Goal: Answer question/provide support: Share knowledge or assist other users

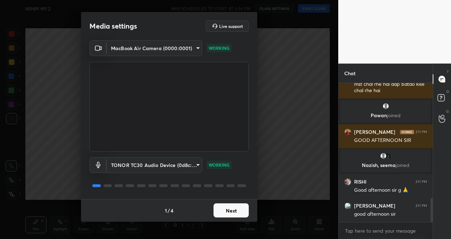
scroll to position [688, 0]
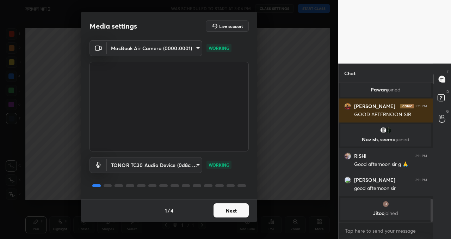
click at [234, 210] on button "Next" at bounding box center [231, 210] width 35 height 14
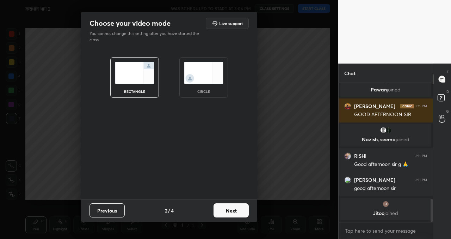
click at [224, 213] on button "Next" at bounding box center [231, 210] width 35 height 14
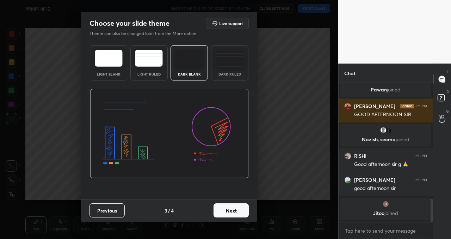
click at [223, 206] on button "Next" at bounding box center [231, 210] width 35 height 14
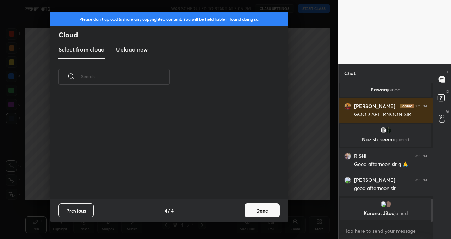
scroll to position [104, 226]
click at [266, 207] on button "Done" at bounding box center [262, 210] width 35 height 14
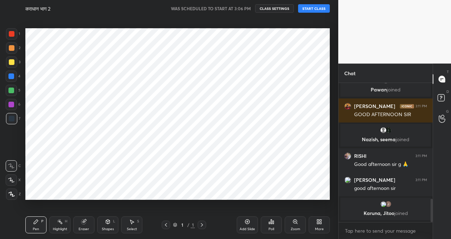
scroll to position [2, 2]
click at [319, 11] on button "START CLASS" at bounding box center [314, 8] width 32 height 8
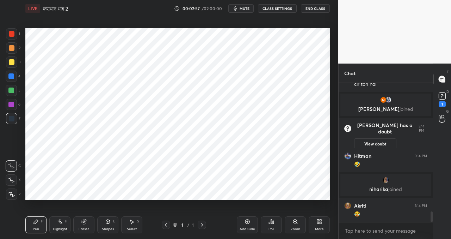
scroll to position [1723, 0]
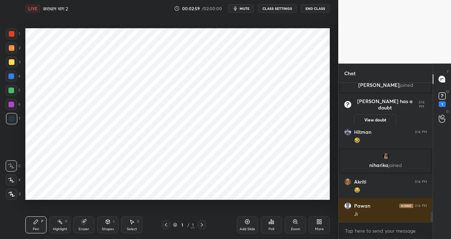
click at [13, 193] on icon at bounding box center [11, 194] width 6 height 5
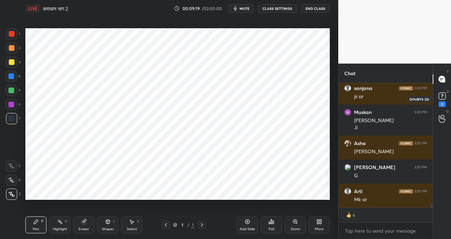
scroll to position [3213, 0]
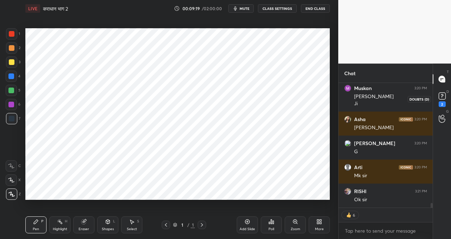
click at [442, 96] on icon at bounding box center [442, 96] width 11 height 11
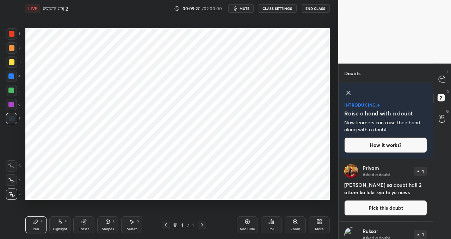
click at [395, 206] on button "Pick this doubt" at bounding box center [386, 208] width 83 height 16
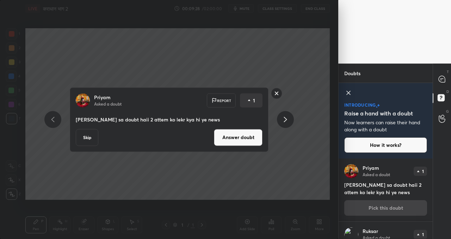
click at [236, 136] on button "Answer doubt" at bounding box center [238, 137] width 49 height 17
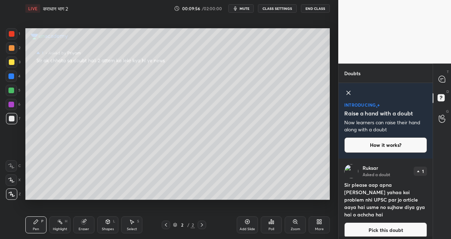
click at [331, 111] on div "Setting up your live class Poll for secs No correct answer Start poll" at bounding box center [178, 114] width 310 height 194
drag, startPoint x: 249, startPoint y: 220, endPoint x: 230, endPoint y: 200, distance: 28.0
click at [249, 220] on icon at bounding box center [248, 222] width 6 height 6
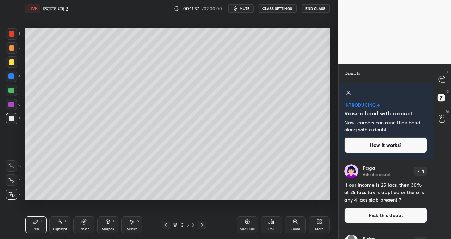
drag, startPoint x: 348, startPoint y: 93, endPoint x: 343, endPoint y: 95, distance: 5.2
click at [347, 95] on icon at bounding box center [349, 93] width 8 height 8
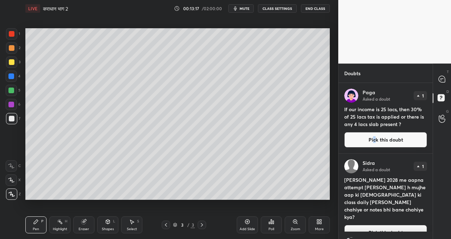
click at [374, 142] on button "Pick this doubt" at bounding box center [386, 140] width 83 height 16
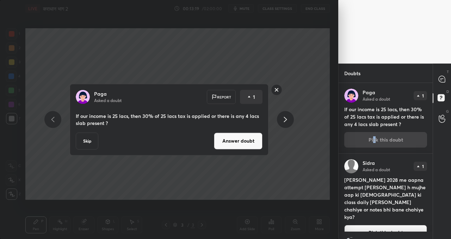
click at [228, 140] on button "Answer doubt" at bounding box center [238, 140] width 49 height 17
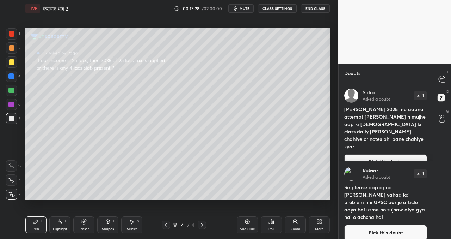
click at [374, 225] on button "Pick this doubt" at bounding box center [386, 233] width 83 height 16
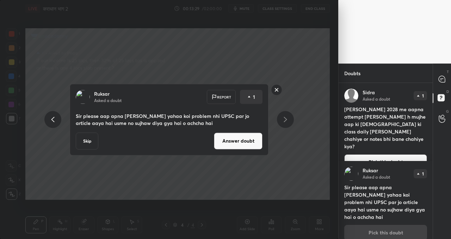
click at [84, 142] on button "Skip" at bounding box center [87, 140] width 23 height 17
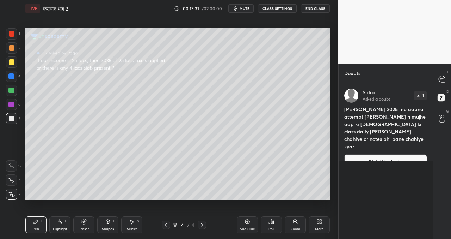
drag, startPoint x: 391, startPoint y: 144, endPoint x: 384, endPoint y: 144, distance: 7.4
click at [392, 154] on button "Pick this doubt" at bounding box center [386, 162] width 83 height 16
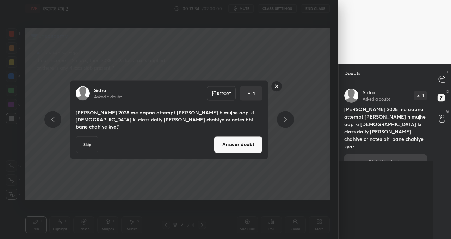
click at [92, 137] on button "Skip" at bounding box center [87, 144] width 23 height 17
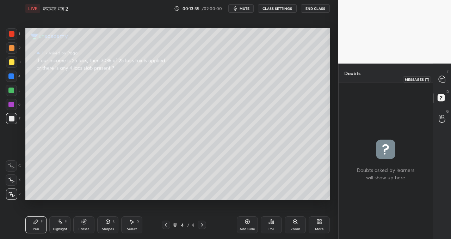
click at [441, 81] on icon at bounding box center [442, 79] width 6 height 6
type textarea "x"
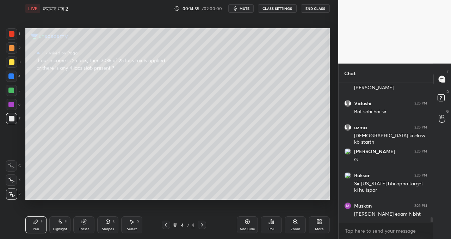
scroll to position [3696, 0]
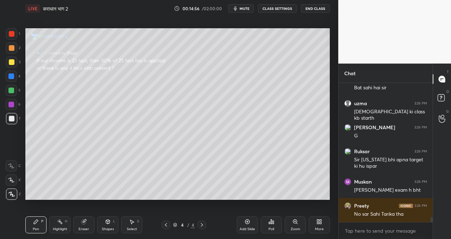
click at [283, 8] on button "CLASS SETTINGS" at bounding box center [277, 8] width 39 height 8
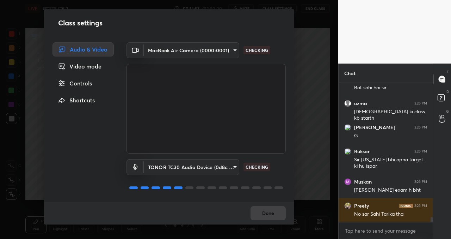
click at [93, 65] on div "Video mode" at bounding box center [83, 66] width 61 height 14
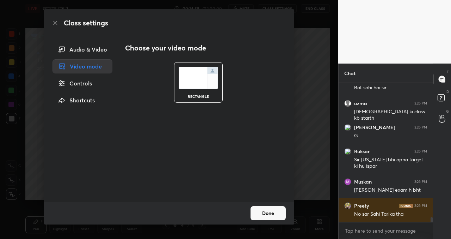
click at [87, 81] on div "Controls" at bounding box center [83, 83] width 60 height 14
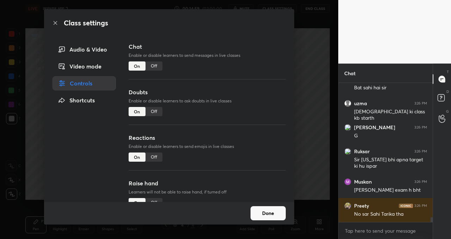
drag, startPoint x: 152, startPoint y: 65, endPoint x: 156, endPoint y: 69, distance: 5.3
click at [152, 65] on div "Off" at bounding box center [154, 65] width 17 height 9
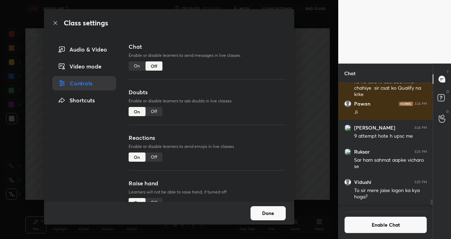
click at [273, 217] on button "Done" at bounding box center [268, 213] width 35 height 14
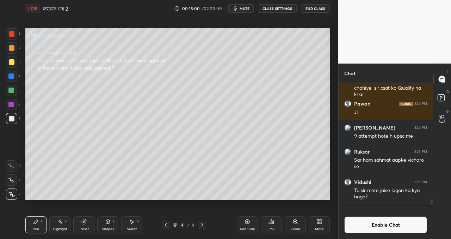
click at [248, 224] on icon at bounding box center [247, 221] width 5 height 5
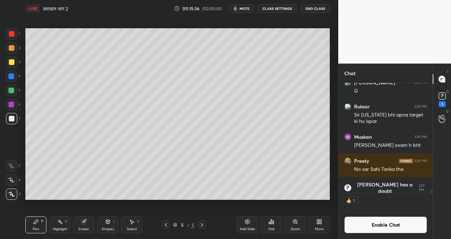
scroll to position [3741, 0]
drag, startPoint x: 251, startPoint y: 223, endPoint x: 241, endPoint y: 202, distance: 22.9
click at [251, 223] on div "Add Slide" at bounding box center [247, 224] width 21 height 17
drag, startPoint x: 358, startPoint y: 223, endPoint x: 357, endPoint y: 219, distance: 4.5
click at [358, 223] on button "Enable Chat" at bounding box center [386, 224] width 83 height 17
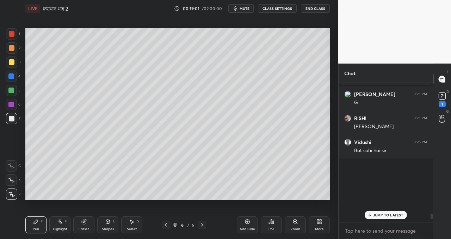
scroll to position [3509, 0]
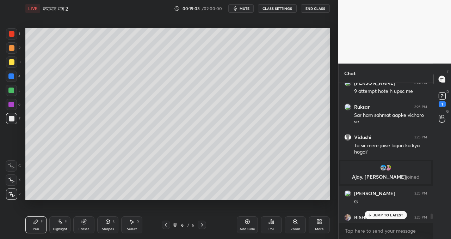
click at [389, 216] on p "JUMP TO LATEST" at bounding box center [389, 215] width 30 height 4
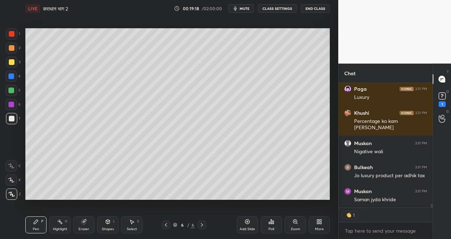
scroll to position [3866, 0]
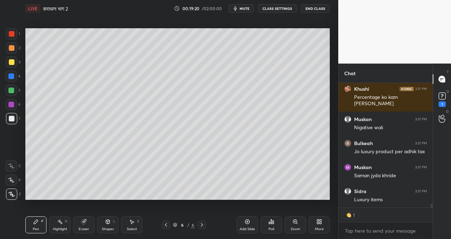
drag, startPoint x: 247, startPoint y: 221, endPoint x: 246, endPoint y: 206, distance: 15.2
click at [246, 222] on icon at bounding box center [248, 222] width 6 height 6
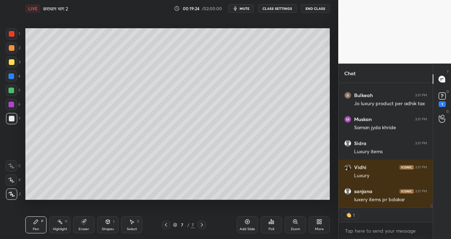
scroll to position [3937, 0]
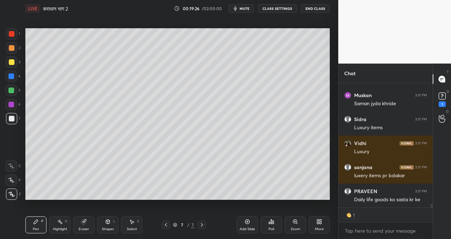
type textarea "x"
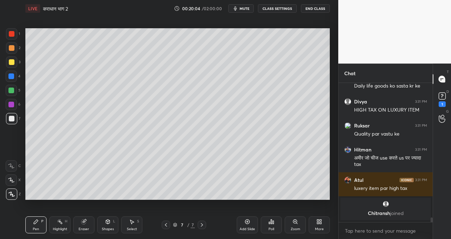
scroll to position [3906, 0]
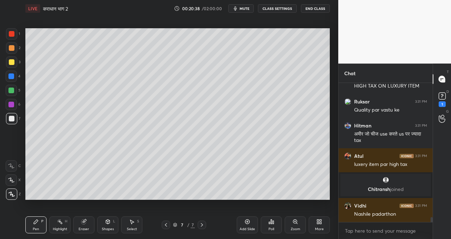
click at [283, 7] on button "CLASS SETTINGS" at bounding box center [277, 8] width 39 height 8
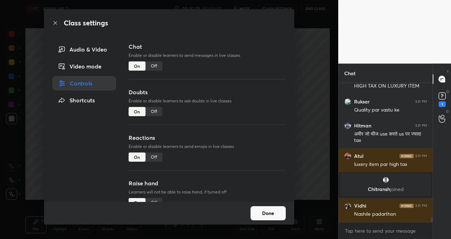
drag, startPoint x: 154, startPoint y: 65, endPoint x: 158, endPoint y: 73, distance: 8.7
click at [154, 65] on div "Off" at bounding box center [154, 65] width 17 height 9
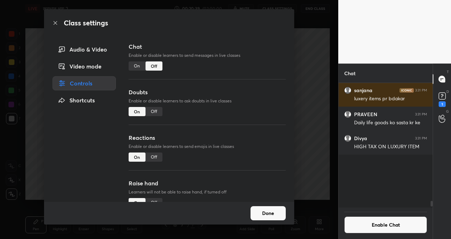
scroll to position [2, 2]
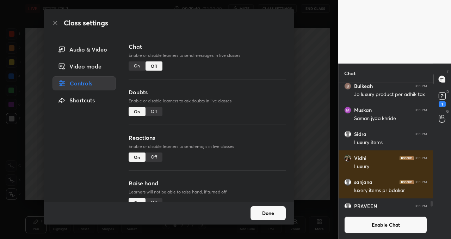
click at [266, 212] on button "Done" at bounding box center [268, 213] width 35 height 14
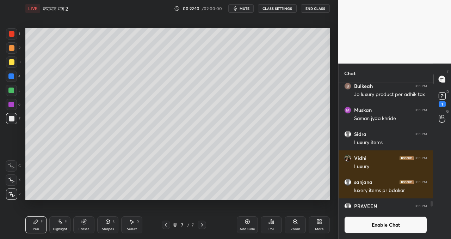
drag, startPoint x: 247, startPoint y: 219, endPoint x: 243, endPoint y: 207, distance: 12.7
click at [247, 218] on div "Add Slide" at bounding box center [247, 224] width 21 height 17
drag, startPoint x: 247, startPoint y: 224, endPoint x: 240, endPoint y: 213, distance: 12.8
click at [245, 222] on div "Add Slide" at bounding box center [247, 224] width 21 height 17
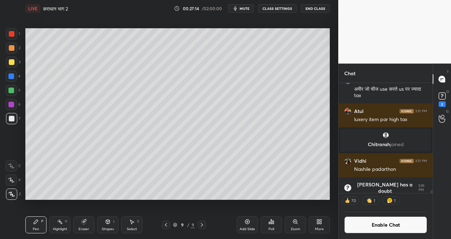
drag, startPoint x: 247, startPoint y: 224, endPoint x: 244, endPoint y: 221, distance: 4.5
click at [245, 224] on div "Add Slide" at bounding box center [247, 224] width 21 height 17
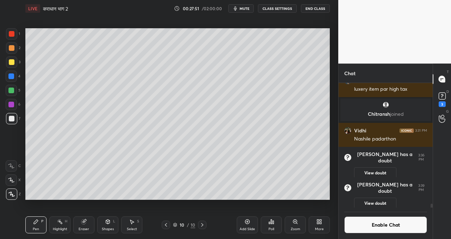
scroll to position [3943, 0]
drag, startPoint x: 245, startPoint y: 225, endPoint x: 238, endPoint y: 212, distance: 14.2
click at [245, 225] on div "Add Slide" at bounding box center [247, 224] width 21 height 17
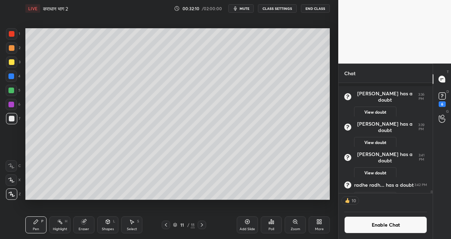
scroll to position [4024, 0]
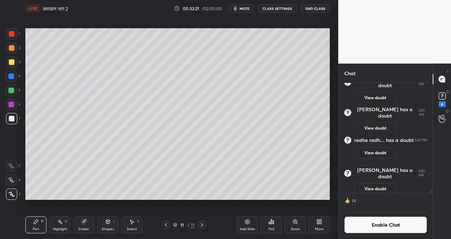
click at [248, 227] on div "Add Slide" at bounding box center [248, 229] width 16 height 4
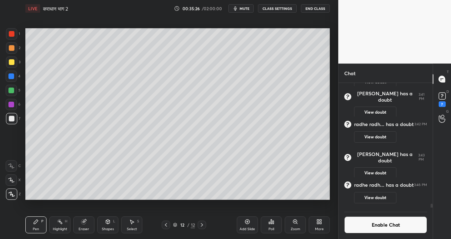
scroll to position [4033, 0]
drag, startPoint x: 247, startPoint y: 224, endPoint x: 239, endPoint y: 217, distance: 10.5
click at [245, 224] on div "Add Slide" at bounding box center [247, 224] width 21 height 17
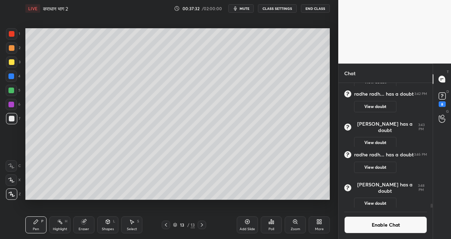
scroll to position [2, 2]
drag, startPoint x: 250, startPoint y: 221, endPoint x: 243, endPoint y: 209, distance: 13.9
click at [250, 220] on icon at bounding box center [248, 222] width 6 height 6
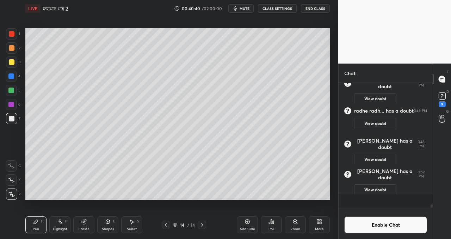
scroll to position [4081, 0]
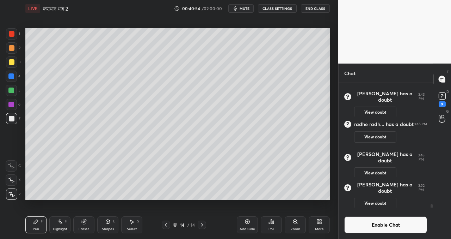
click at [302, 200] on div "Setting up your live class Poll for secs No correct answer Start poll" at bounding box center [178, 114] width 310 height 194
drag, startPoint x: 276, startPoint y: 202, endPoint x: 291, endPoint y: 200, distance: 15.3
click at [291, 200] on div "LIVE कराधान भाग 2 00:40:55 / 02:00:00 mute CLASS SETTINGS End Class Setting up …" at bounding box center [178, 119] width 310 height 239
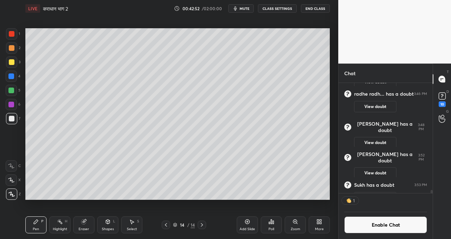
scroll to position [2, 2]
drag, startPoint x: 248, startPoint y: 222, endPoint x: 245, endPoint y: 220, distance: 3.8
click at [248, 222] on icon at bounding box center [248, 222] width 6 height 6
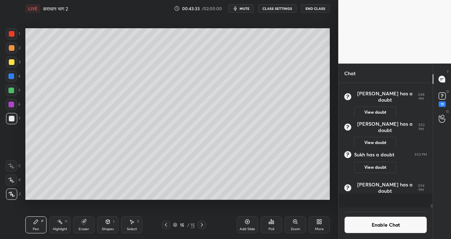
scroll to position [4129, 0]
click at [332, 115] on div "Setting up your live class Poll for secs No correct answer Start poll" at bounding box center [178, 114] width 310 height 194
click at [368, 222] on button "Enable Chat" at bounding box center [386, 224] width 83 height 17
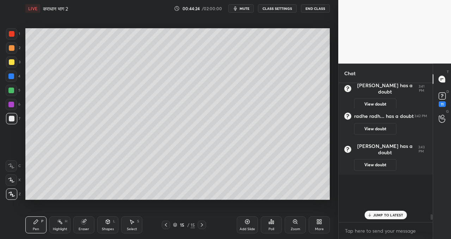
scroll to position [3949, 0]
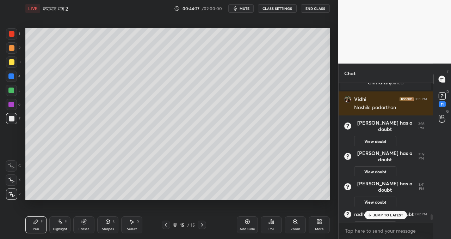
click at [379, 215] on p "JUMP TO LATEST" at bounding box center [389, 215] width 30 height 4
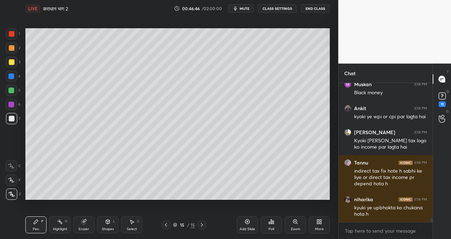
scroll to position [4945, 0]
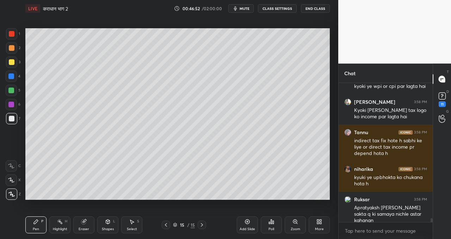
click at [281, 10] on button "CLASS SETTINGS" at bounding box center [277, 8] width 39 height 8
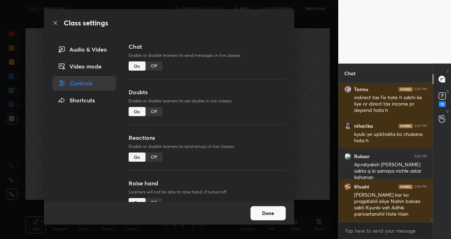
drag, startPoint x: 151, startPoint y: 63, endPoint x: 158, endPoint y: 80, distance: 18.6
click at [150, 64] on div "Off" at bounding box center [154, 65] width 17 height 9
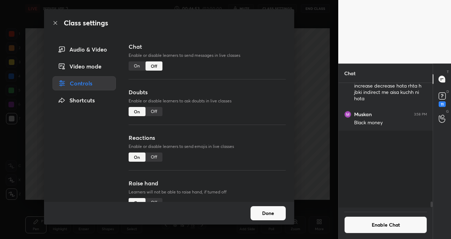
scroll to position [122, 92]
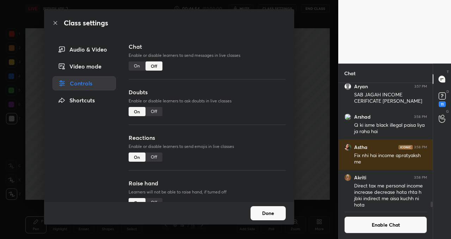
click at [267, 212] on button "Done" at bounding box center [268, 213] width 35 height 14
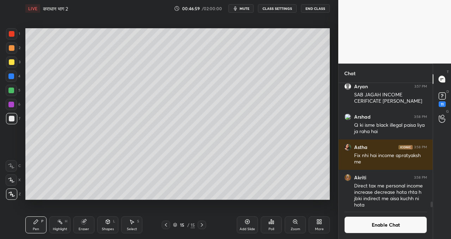
click at [242, 220] on div "Add Slide" at bounding box center [247, 224] width 21 height 17
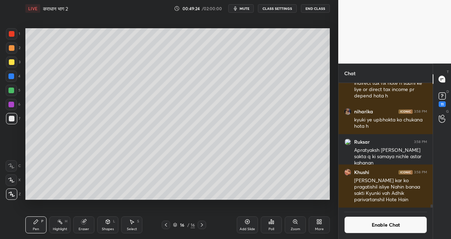
click at [247, 223] on icon at bounding box center [248, 222] width 6 height 6
drag, startPoint x: 248, startPoint y: 223, endPoint x: 245, endPoint y: 224, distance: 3.7
click at [248, 223] on icon at bounding box center [248, 222] width 6 height 6
drag, startPoint x: 444, startPoint y: 95, endPoint x: 434, endPoint y: 101, distance: 11.4
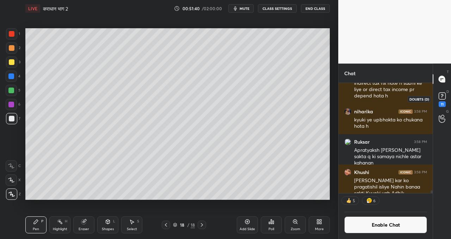
click at [444, 95] on rect at bounding box center [442, 96] width 7 height 7
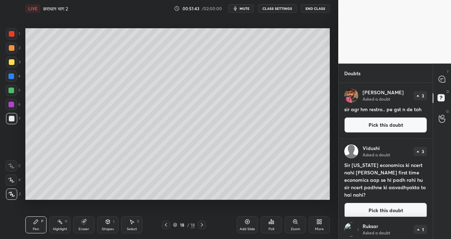
drag, startPoint x: 379, startPoint y: 120, endPoint x: 367, endPoint y: 123, distance: 12.4
click at [379, 120] on button "Pick this doubt" at bounding box center [386, 125] width 83 height 16
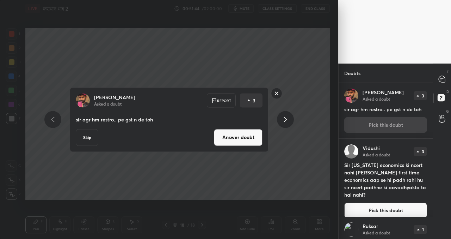
click at [232, 139] on button "Answer doubt" at bounding box center [238, 137] width 49 height 17
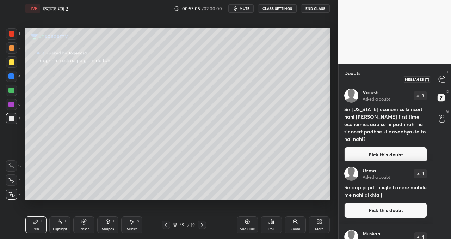
drag, startPoint x: 442, startPoint y: 78, endPoint x: 439, endPoint y: 81, distance: 4.2
click at [442, 78] on icon at bounding box center [442, 78] width 7 height 7
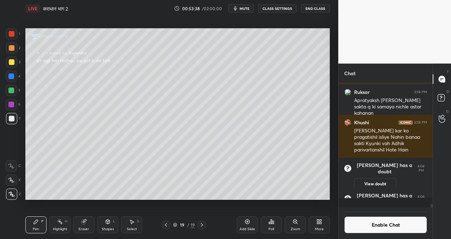
scroll to position [4821, 0]
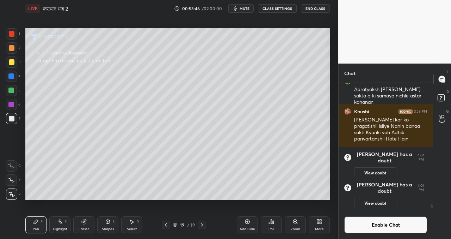
click at [202, 225] on icon at bounding box center [202, 225] width 6 height 6
drag, startPoint x: 246, startPoint y: 222, endPoint x: 244, endPoint y: 218, distance: 4.4
click at [245, 221] on icon at bounding box center [248, 222] width 6 height 6
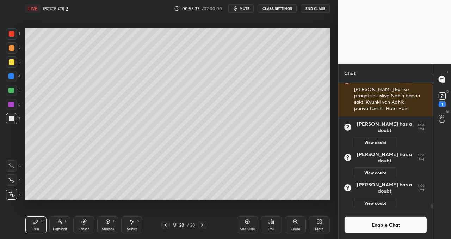
scroll to position [4761, 0]
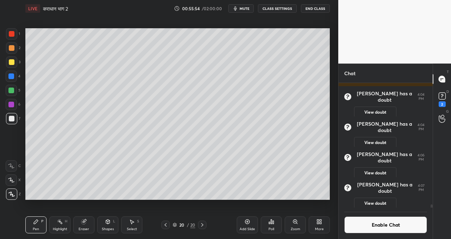
click at [251, 223] on div "Add Slide" at bounding box center [247, 224] width 21 height 17
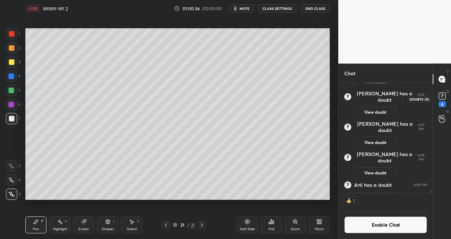
click at [445, 93] on rect at bounding box center [442, 96] width 7 height 7
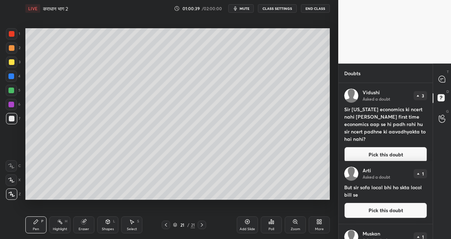
drag, startPoint x: 389, startPoint y: 149, endPoint x: 381, endPoint y: 145, distance: 9.0
click at [389, 150] on button "Pick this doubt" at bounding box center [386, 155] width 83 height 16
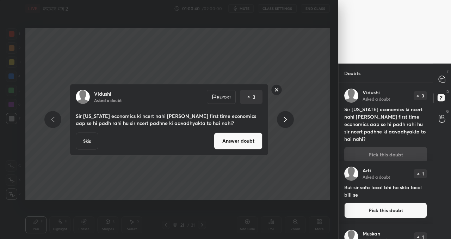
click at [250, 141] on button "Answer doubt" at bounding box center [238, 140] width 49 height 17
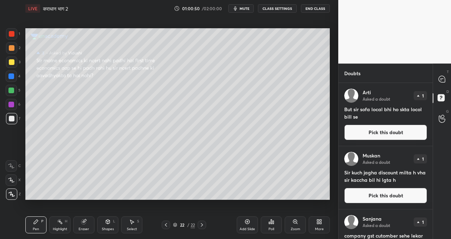
drag, startPoint x: 364, startPoint y: 127, endPoint x: 340, endPoint y: 125, distance: 24.1
click at [363, 127] on button "Pick this doubt" at bounding box center [386, 133] width 83 height 16
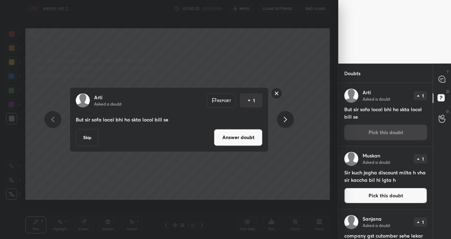
click at [229, 140] on button "Answer doubt" at bounding box center [238, 137] width 49 height 17
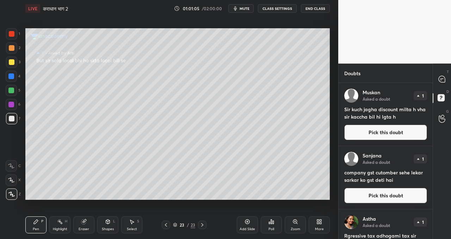
click at [382, 133] on button "Pick this doubt" at bounding box center [386, 133] width 83 height 16
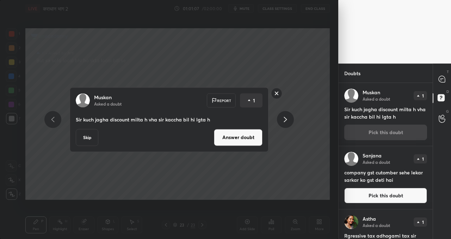
drag, startPoint x: 243, startPoint y: 139, endPoint x: 238, endPoint y: 140, distance: 4.5
click at [243, 139] on button "Answer doubt" at bounding box center [238, 137] width 49 height 17
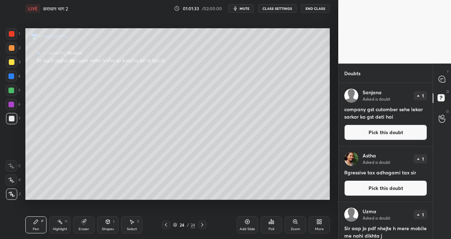
drag, startPoint x: 378, startPoint y: 129, endPoint x: 373, endPoint y: 128, distance: 5.0
click at [378, 129] on button "Pick this doubt" at bounding box center [386, 133] width 83 height 16
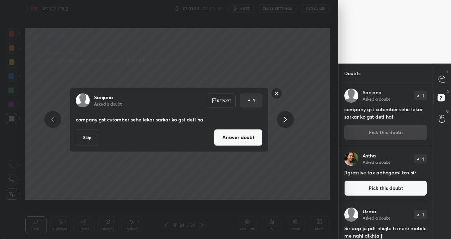
click at [239, 140] on button "Answer doubt" at bounding box center [238, 137] width 49 height 17
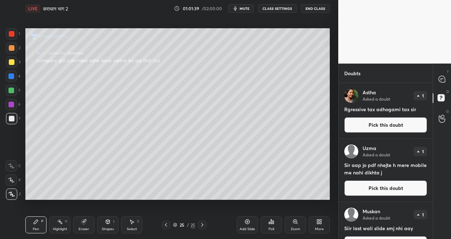
click at [358, 123] on button "Pick this doubt" at bounding box center [386, 125] width 83 height 16
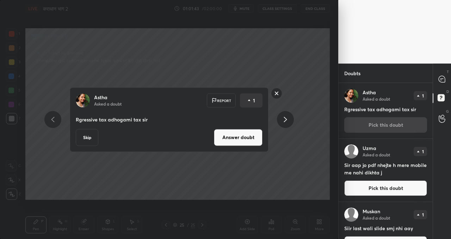
drag, startPoint x: 239, startPoint y: 137, endPoint x: 235, endPoint y: 139, distance: 3.9
click at [239, 138] on button "Answer doubt" at bounding box center [238, 137] width 49 height 17
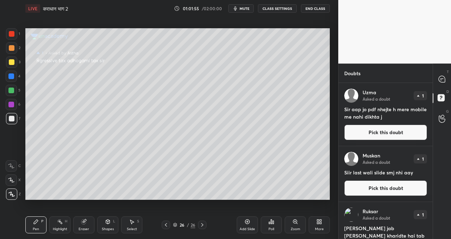
click at [365, 133] on button "Pick this doubt" at bounding box center [386, 133] width 83 height 16
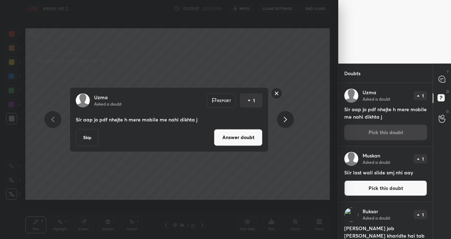
click at [243, 138] on button "Answer doubt" at bounding box center [238, 137] width 49 height 17
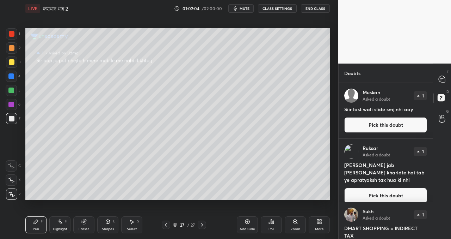
drag, startPoint x: 376, startPoint y: 125, endPoint x: 366, endPoint y: 122, distance: 10.4
click at [375, 124] on button "Pick this doubt" at bounding box center [386, 125] width 83 height 16
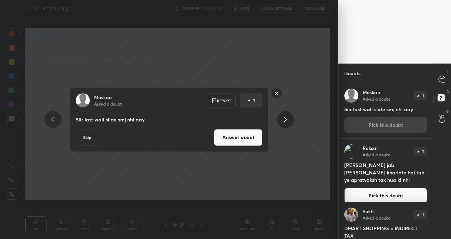
drag, startPoint x: 86, startPoint y: 141, endPoint x: 90, endPoint y: 141, distance: 3.9
click at [88, 141] on button "Skip" at bounding box center [87, 137] width 23 height 17
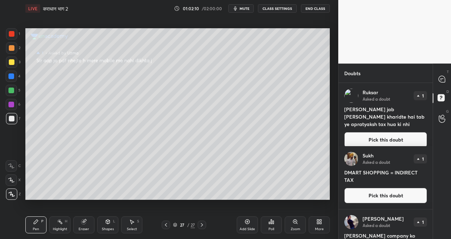
click at [372, 135] on button "Pick this doubt" at bounding box center [386, 140] width 83 height 16
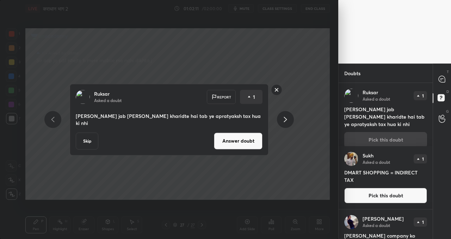
click at [239, 138] on button "Answer doubt" at bounding box center [238, 140] width 49 height 17
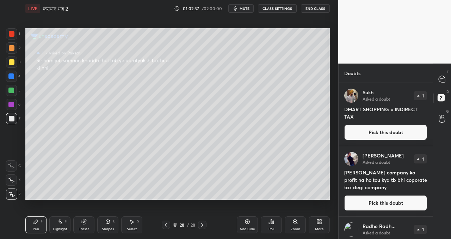
click at [398, 133] on button "Pick this doubt" at bounding box center [386, 133] width 83 height 16
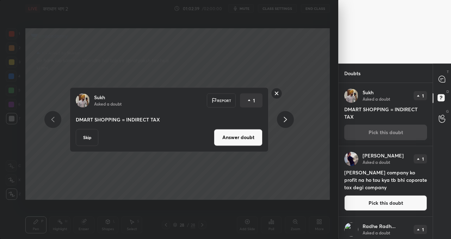
drag, startPoint x: 91, startPoint y: 137, endPoint x: 105, endPoint y: 139, distance: 14.0
click at [91, 137] on button "Skip" at bounding box center [87, 137] width 23 height 17
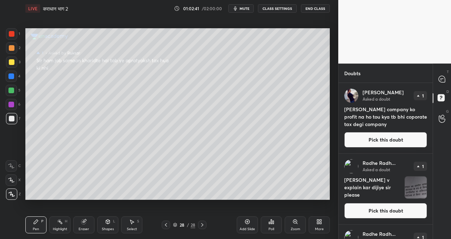
drag, startPoint x: 377, startPoint y: 144, endPoint x: 359, endPoint y: 147, distance: 18.4
click at [377, 144] on button "Pick this doubt" at bounding box center [386, 140] width 83 height 16
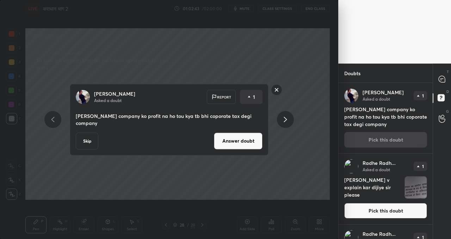
click at [85, 139] on button "Skip" at bounding box center [87, 140] width 23 height 17
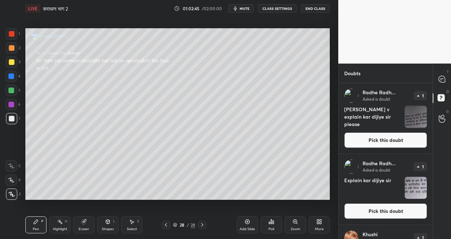
drag, startPoint x: 380, startPoint y: 143, endPoint x: 374, endPoint y: 143, distance: 6.4
click at [380, 143] on button "Pick this doubt" at bounding box center [386, 140] width 83 height 16
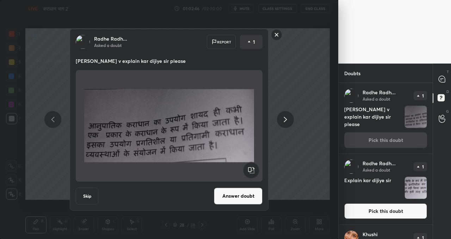
click at [248, 200] on button "Answer doubt" at bounding box center [238, 195] width 49 height 17
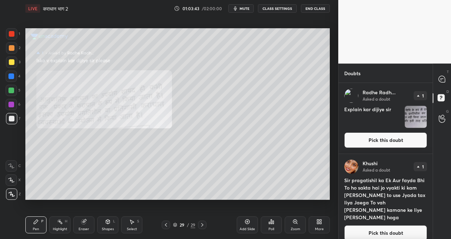
drag, startPoint x: 389, startPoint y: 139, endPoint x: 383, endPoint y: 141, distance: 6.7
click at [389, 139] on button "Pick this doubt" at bounding box center [386, 140] width 83 height 16
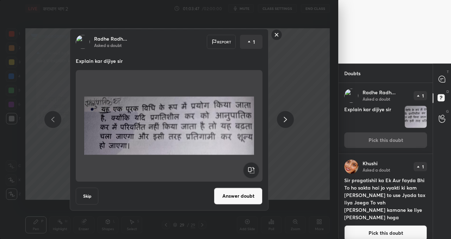
click at [230, 196] on button "Answer doubt" at bounding box center [238, 195] width 49 height 17
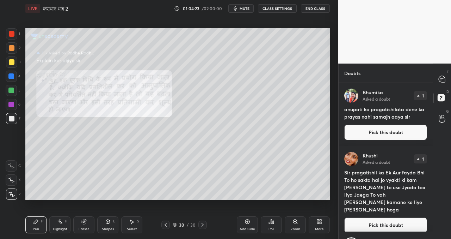
drag, startPoint x: 378, startPoint y: 132, endPoint x: 372, endPoint y: 132, distance: 5.3
click at [378, 132] on button "Pick this doubt" at bounding box center [386, 133] width 83 height 16
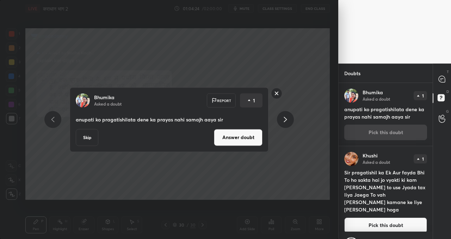
drag, startPoint x: 235, startPoint y: 136, endPoint x: 233, endPoint y: 140, distance: 4.1
click at [234, 137] on button "Answer doubt" at bounding box center [238, 137] width 49 height 17
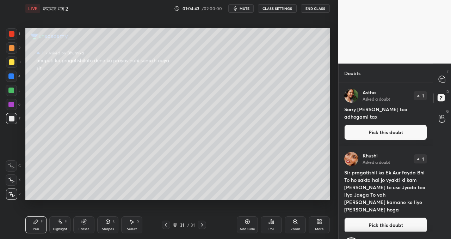
drag, startPoint x: 393, startPoint y: 136, endPoint x: 387, endPoint y: 133, distance: 6.8
click at [393, 137] on button "Pick this doubt" at bounding box center [386, 133] width 83 height 16
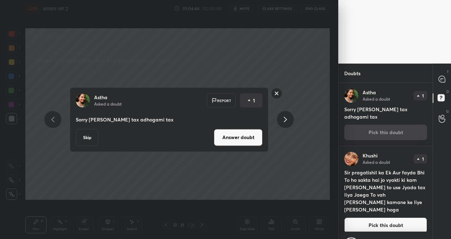
drag, startPoint x: 90, startPoint y: 139, endPoint x: 99, endPoint y: 144, distance: 9.5
click at [91, 139] on button "Skip" at bounding box center [87, 137] width 23 height 17
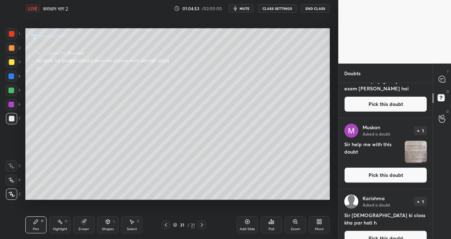
scroll to position [127, 0]
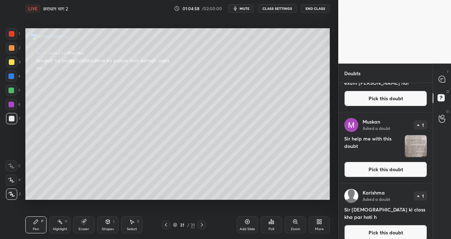
drag, startPoint x: 379, startPoint y: 225, endPoint x: 373, endPoint y: 224, distance: 6.4
click at [379, 225] on button "Pick this doubt" at bounding box center [386, 233] width 83 height 16
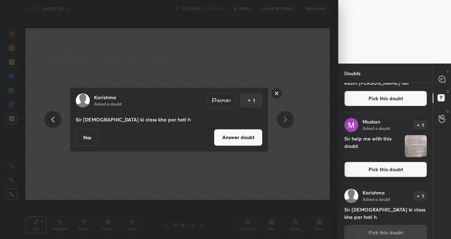
click at [229, 143] on button "Answer doubt" at bounding box center [238, 137] width 49 height 17
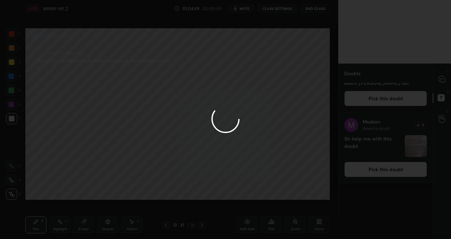
scroll to position [0, 0]
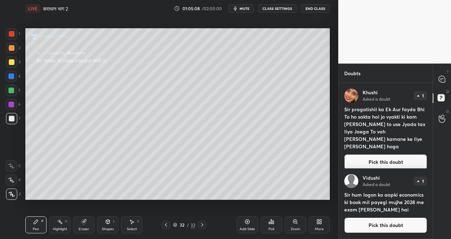
drag, startPoint x: 373, startPoint y: 226, endPoint x: 357, endPoint y: 223, distance: 16.8
click at [373, 226] on button "Pick this doubt" at bounding box center [386, 225] width 83 height 16
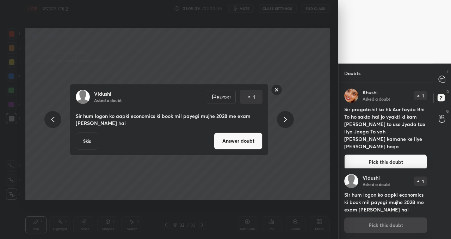
drag, startPoint x: 87, startPoint y: 140, endPoint x: 91, endPoint y: 141, distance: 4.4
click at [88, 139] on button "Skip" at bounding box center [87, 140] width 23 height 17
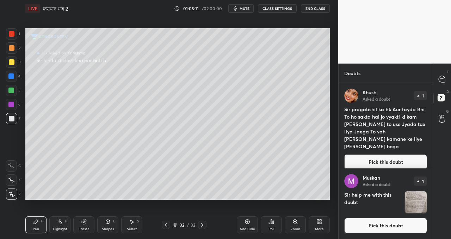
click at [378, 228] on button "Pick this doubt" at bounding box center [386, 226] width 83 height 16
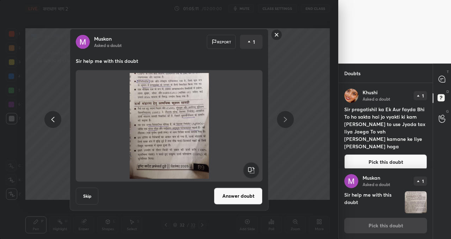
scroll to position [0, 0]
click at [238, 196] on button "Answer doubt" at bounding box center [238, 195] width 49 height 17
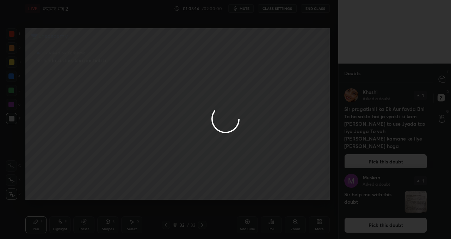
scroll to position [0, 0]
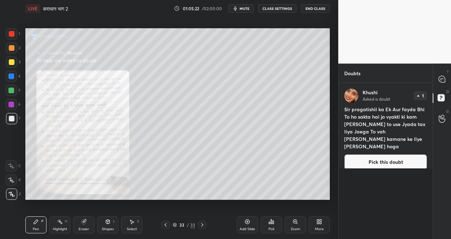
click at [293, 221] on icon at bounding box center [295, 221] width 4 height 4
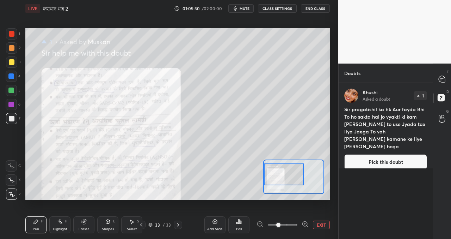
drag, startPoint x: 295, startPoint y: 176, endPoint x: 266, endPoint y: 165, distance: 31.0
click at [274, 175] on div at bounding box center [284, 174] width 40 height 22
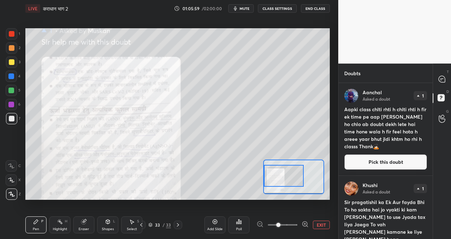
click at [436, 153] on div "T Messages (T) D Doubts (D) G Raise Hand (G)" at bounding box center [442, 150] width 18 height 175
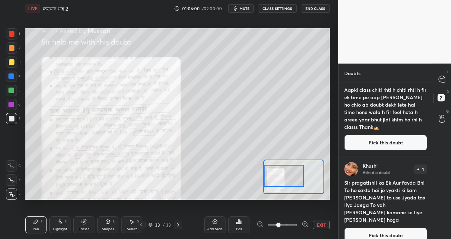
scroll to position [22, 0]
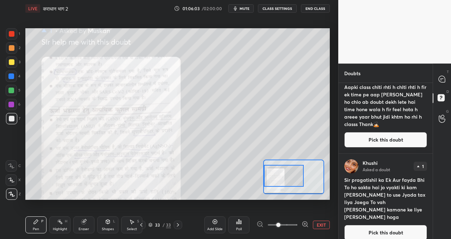
click at [320, 225] on button "EXIT" at bounding box center [321, 224] width 17 height 8
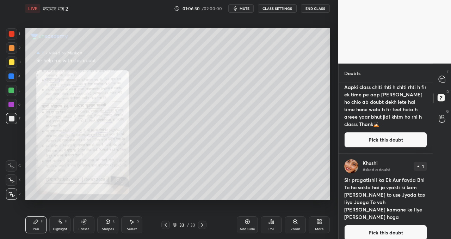
drag, startPoint x: 391, startPoint y: 222, endPoint x: 385, endPoint y: 218, distance: 7.3
click at [391, 225] on button "Pick this doubt" at bounding box center [386, 233] width 83 height 16
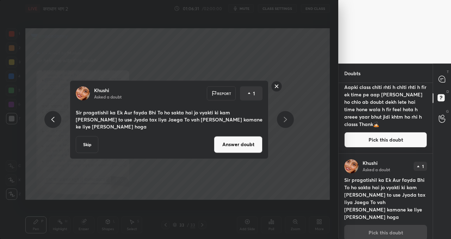
click at [232, 144] on button "Answer doubt" at bounding box center [238, 144] width 49 height 17
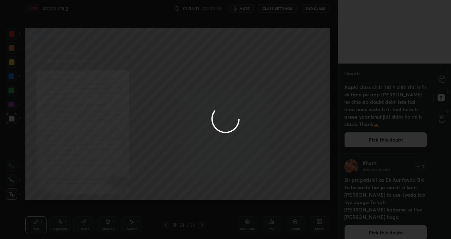
scroll to position [0, 0]
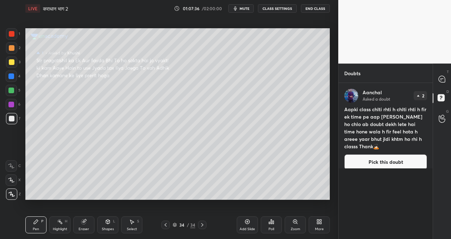
click at [376, 157] on button "Pick this doubt" at bounding box center [386, 162] width 83 height 16
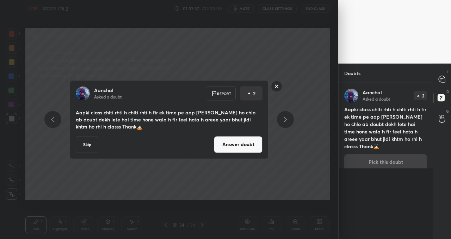
click at [223, 146] on button "Answer doubt" at bounding box center [238, 144] width 49 height 17
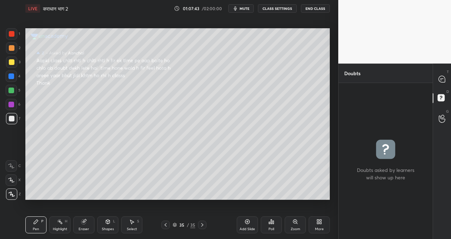
click at [436, 76] on div at bounding box center [443, 79] width 14 height 13
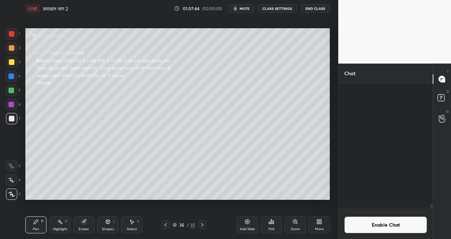
scroll to position [122, 92]
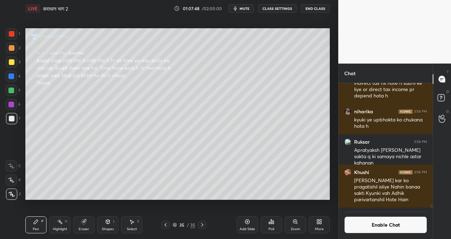
click at [246, 226] on div "Add Slide" at bounding box center [247, 224] width 21 height 17
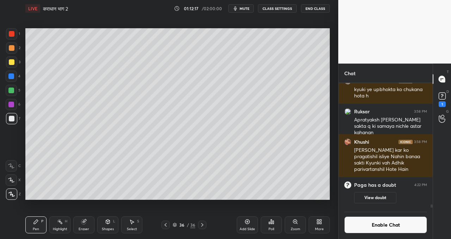
scroll to position [4512, 0]
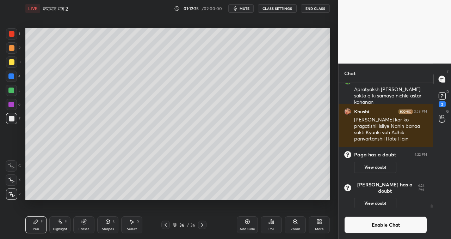
click at [247, 223] on icon at bounding box center [248, 222] width 6 height 6
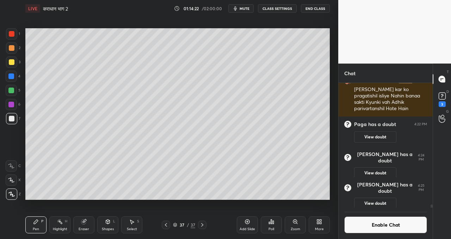
scroll to position [4529, 0]
click at [250, 223] on div "Add Slide" at bounding box center [247, 224] width 21 height 17
click at [246, 7] on span "mute" at bounding box center [245, 8] width 10 height 5
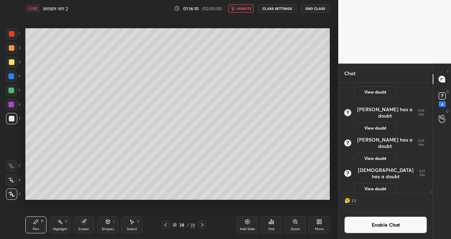
click at [248, 7] on span "unmute" at bounding box center [244, 8] width 15 height 5
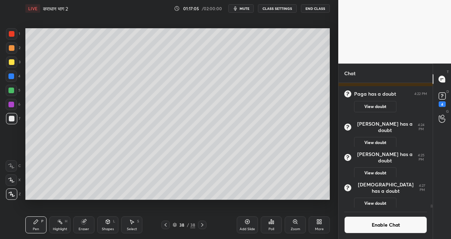
drag, startPoint x: 249, startPoint y: 221, endPoint x: 231, endPoint y: 210, distance: 21.1
click at [248, 219] on icon at bounding box center [248, 222] width 6 height 6
click at [247, 222] on icon at bounding box center [248, 221] width 2 height 2
drag, startPoint x: 248, startPoint y: 223, endPoint x: 228, endPoint y: 209, distance: 25.1
click at [248, 223] on icon at bounding box center [248, 222] width 6 height 6
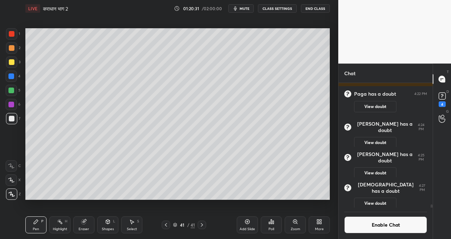
drag, startPoint x: 105, startPoint y: 202, endPoint x: 111, endPoint y: 206, distance: 7.1
click at [111, 205] on div "Setting up your live class Poll for secs No correct answer Start poll" at bounding box center [178, 114] width 310 height 194
drag, startPoint x: 96, startPoint y: 202, endPoint x: 73, endPoint y: 206, distance: 23.7
click at [95, 202] on div "Setting up your live class Poll for secs No correct answer Start poll" at bounding box center [178, 114] width 310 height 194
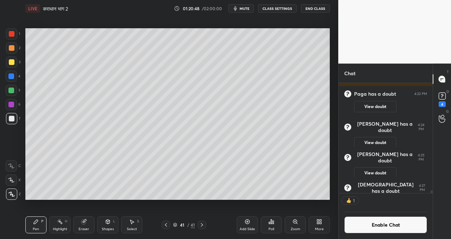
click at [247, 220] on icon at bounding box center [248, 222] width 6 height 6
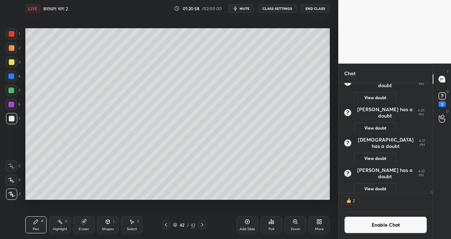
drag, startPoint x: 167, startPoint y: 224, endPoint x: 163, endPoint y: 219, distance: 7.1
click at [167, 224] on icon at bounding box center [166, 225] width 6 height 6
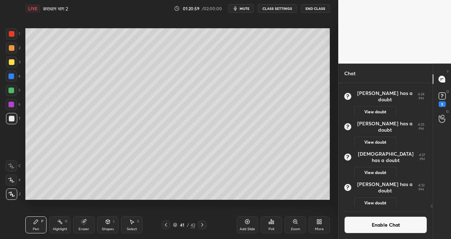
scroll to position [2, 2]
drag, startPoint x: 201, startPoint y: 225, endPoint x: 195, endPoint y: 209, distance: 17.0
click at [201, 225] on icon at bounding box center [203, 225] width 6 height 6
drag, startPoint x: 396, startPoint y: 230, endPoint x: 395, endPoint y: 222, distance: 7.8
click at [396, 229] on button "Enable Chat" at bounding box center [386, 224] width 83 height 17
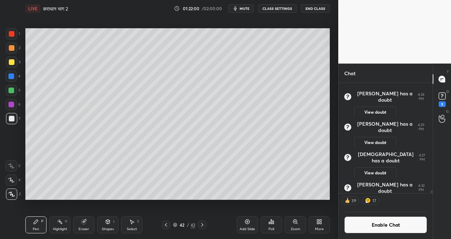
scroll to position [4370, 0]
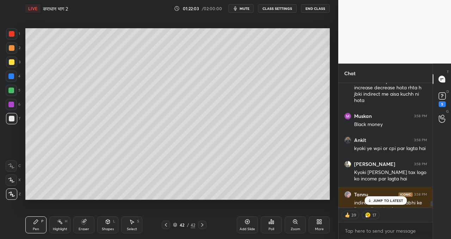
click at [375, 200] on p "JUMP TO LATEST" at bounding box center [389, 200] width 30 height 4
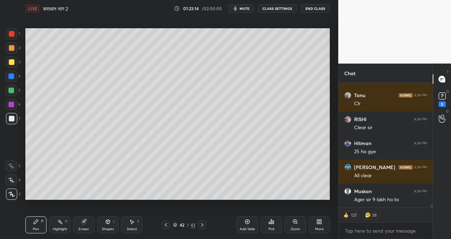
scroll to position [5010, 0]
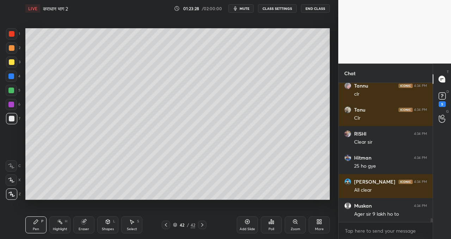
click at [13, 76] on div at bounding box center [11, 76] width 6 height 6
click at [248, 225] on div "Add Slide" at bounding box center [247, 224] width 21 height 17
click at [12, 116] on div at bounding box center [12, 119] width 6 height 6
click at [10, 91] on div at bounding box center [11, 90] width 6 height 6
click at [248, 222] on icon at bounding box center [248, 222] width 6 height 6
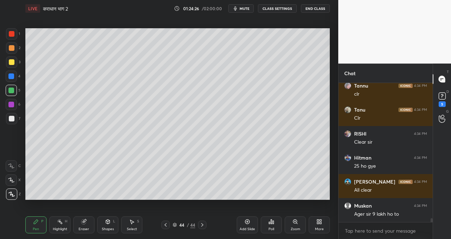
click at [12, 116] on div at bounding box center [12, 119] width 6 height 6
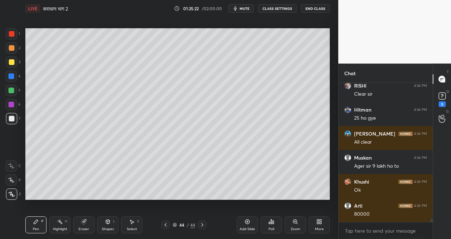
scroll to position [5084, 0]
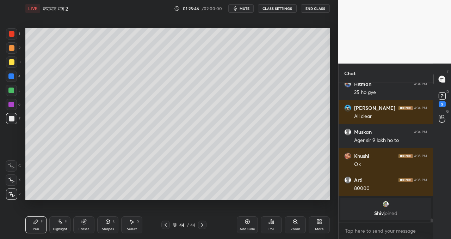
drag, startPoint x: 8, startPoint y: 103, endPoint x: 16, endPoint y: 108, distance: 9.0
click at [9, 104] on div at bounding box center [11, 104] width 11 height 11
drag, startPoint x: 246, startPoint y: 222, endPoint x: 239, endPoint y: 214, distance: 11.0
click at [245, 222] on icon at bounding box center [248, 222] width 6 height 6
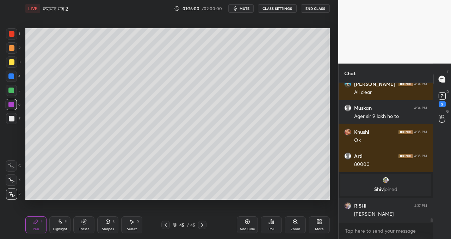
click at [9, 114] on div at bounding box center [11, 118] width 11 height 11
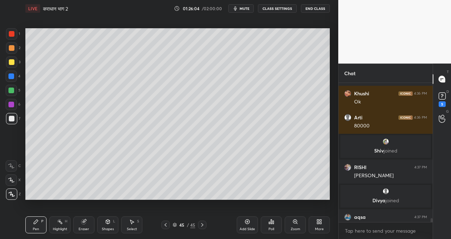
scroll to position [4853, 0]
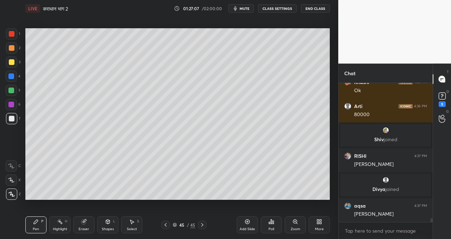
click at [184, 207] on div "Setting up your live class Poll for secs No correct answer Start poll" at bounding box center [178, 114] width 310 height 194
click at [10, 73] on div at bounding box center [11, 76] width 6 height 6
drag, startPoint x: 13, startPoint y: 60, endPoint x: 21, endPoint y: 69, distance: 12.3
click at [12, 60] on div at bounding box center [12, 62] width 6 height 6
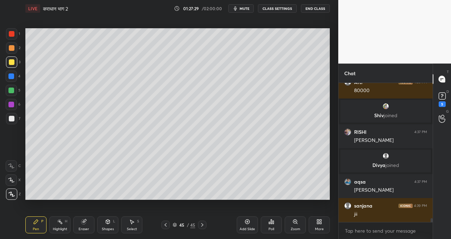
click at [165, 224] on icon at bounding box center [166, 225] width 6 height 6
click at [164, 224] on icon at bounding box center [166, 225] width 6 height 6
click at [203, 223] on icon at bounding box center [203, 225] width 6 height 6
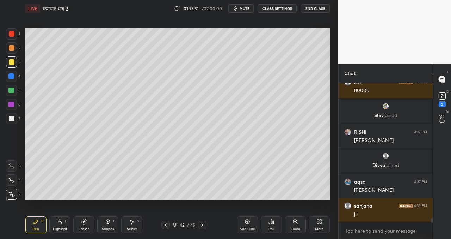
click at [203, 224] on icon at bounding box center [203, 225] width 6 height 6
click at [203, 225] on icon at bounding box center [203, 225] width 6 height 6
click at [204, 226] on icon at bounding box center [203, 225] width 6 height 6
click at [247, 223] on icon at bounding box center [248, 222] width 6 height 6
drag, startPoint x: 165, startPoint y: 226, endPoint x: 168, endPoint y: 219, distance: 7.4
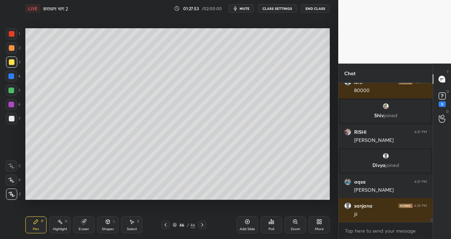
click at [165, 226] on icon at bounding box center [166, 225] width 6 height 6
click at [163, 222] on div at bounding box center [166, 224] width 8 height 8
click at [204, 224] on icon at bounding box center [203, 225] width 6 height 6
drag, startPoint x: 204, startPoint y: 224, endPoint x: 205, endPoint y: 220, distance: 3.5
click at [204, 224] on icon at bounding box center [203, 225] width 6 height 6
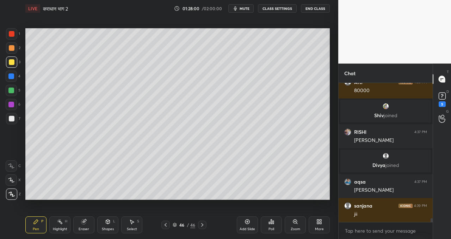
click at [165, 223] on icon at bounding box center [166, 225] width 6 height 6
click at [165, 222] on icon at bounding box center [166, 225] width 6 height 6
click at [164, 225] on icon at bounding box center [166, 225] width 6 height 6
click at [203, 224] on icon at bounding box center [203, 225] width 6 height 6
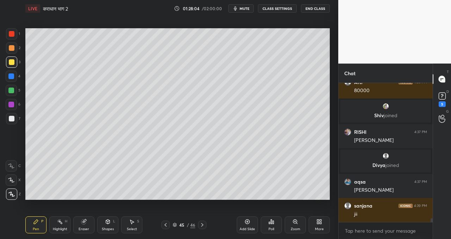
drag, startPoint x: 204, startPoint y: 225, endPoint x: 202, endPoint y: 215, distance: 10.7
click at [203, 225] on icon at bounding box center [203, 225] width 6 height 6
click at [165, 225] on icon at bounding box center [166, 225] width 6 height 6
click at [165, 225] on icon at bounding box center [166, 225] width 2 height 4
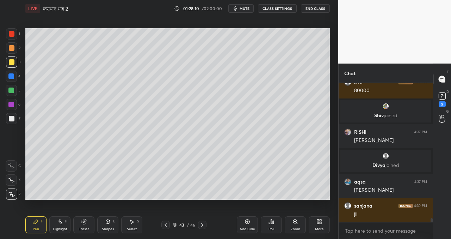
click at [164, 228] on div at bounding box center [166, 224] width 8 height 8
click at [204, 224] on icon at bounding box center [203, 225] width 6 height 6
click at [203, 225] on icon at bounding box center [202, 225] width 2 height 4
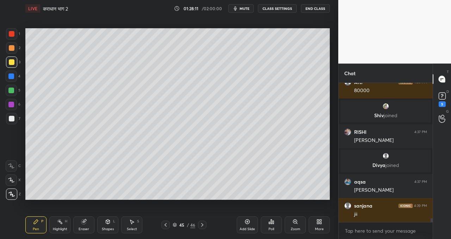
click at [204, 225] on icon at bounding box center [203, 225] width 6 height 6
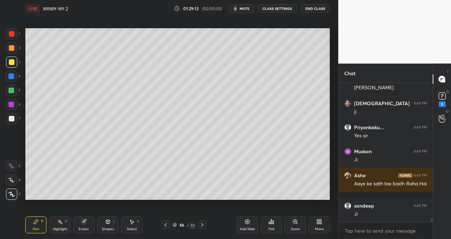
scroll to position [5315, 0]
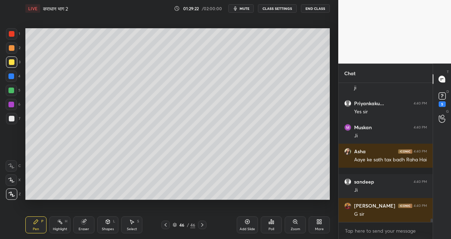
click at [249, 222] on icon at bounding box center [248, 222] width 6 height 6
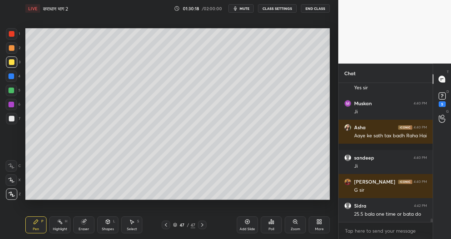
scroll to position [5363, 0]
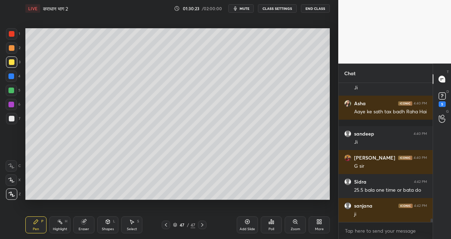
click at [279, 8] on button "CLASS SETTINGS" at bounding box center [277, 8] width 39 height 8
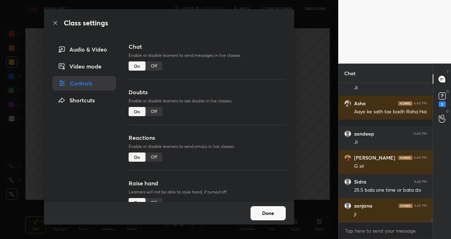
type textarea "x"
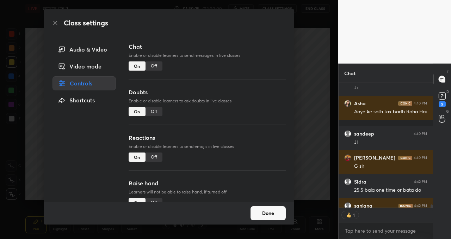
drag, startPoint x: 155, startPoint y: 64, endPoint x: 166, endPoint y: 86, distance: 24.5
click at [154, 65] on div "Off" at bounding box center [154, 65] width 17 height 9
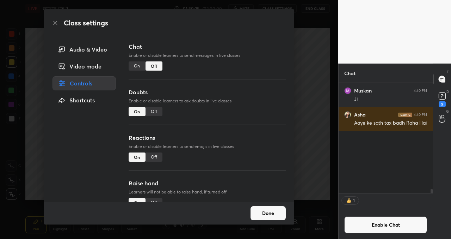
scroll to position [108, 92]
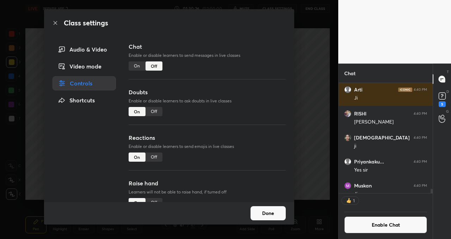
click at [267, 212] on button "Done" at bounding box center [268, 213] width 35 height 14
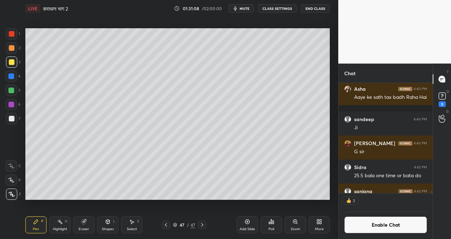
scroll to position [5247, 0]
drag, startPoint x: 249, startPoint y: 222, endPoint x: 247, endPoint y: 218, distance: 4.3
click at [249, 222] on icon at bounding box center [247, 221] width 5 height 5
click at [297, 196] on div "Setting up your live class Poll for secs No correct answer Start poll" at bounding box center [178, 114] width 310 height 194
drag, startPoint x: 247, startPoint y: 220, endPoint x: 243, endPoint y: 208, distance: 12.9
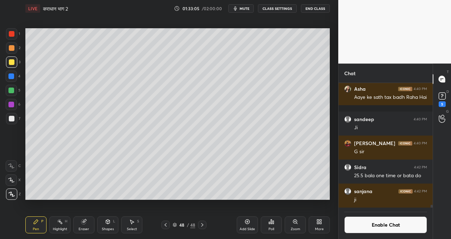
click at [247, 221] on icon at bounding box center [248, 221] width 2 height 2
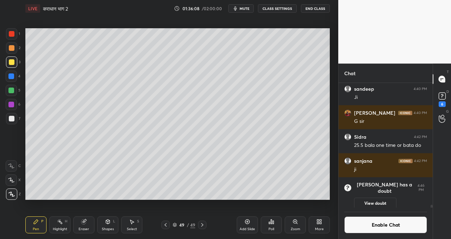
scroll to position [5276, 0]
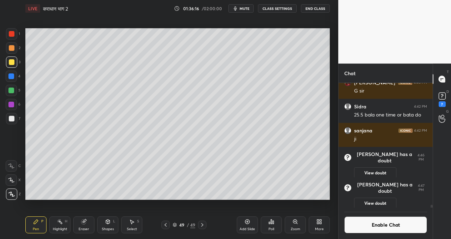
drag, startPoint x: 248, startPoint y: 224, endPoint x: 239, endPoint y: 219, distance: 9.9
click at [248, 224] on div "Add Slide" at bounding box center [247, 224] width 21 height 17
click at [165, 203] on div "Setting up your live class Poll for secs No correct answer Start poll" at bounding box center [178, 114] width 310 height 194
drag, startPoint x: 9, startPoint y: 103, endPoint x: 17, endPoint y: 104, distance: 7.8
click at [9, 103] on div at bounding box center [11, 105] width 6 height 6
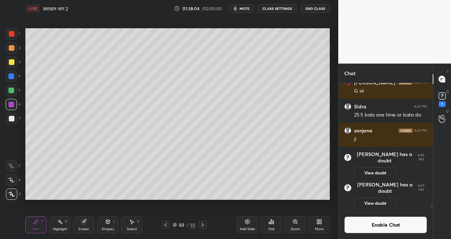
click at [12, 77] on div at bounding box center [11, 76] width 6 height 6
click at [10, 63] on div at bounding box center [12, 62] width 6 height 6
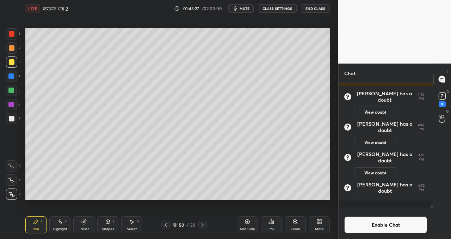
scroll to position [5324, 0]
drag, startPoint x: 247, startPoint y: 222, endPoint x: 245, endPoint y: 218, distance: 4.5
click at [247, 222] on icon at bounding box center [248, 222] width 6 height 6
click at [249, 219] on icon at bounding box center [248, 222] width 6 height 6
drag, startPoint x: 247, startPoint y: 224, endPoint x: 243, endPoint y: 221, distance: 4.8
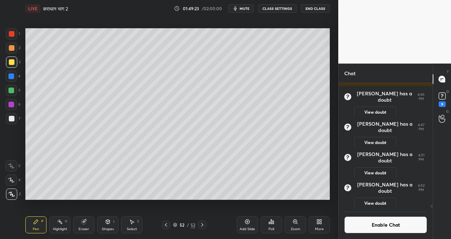
click at [247, 224] on icon at bounding box center [248, 222] width 6 height 6
drag, startPoint x: 249, startPoint y: 221, endPoint x: 238, endPoint y: 215, distance: 12.0
click at [249, 221] on icon at bounding box center [248, 222] width 6 height 6
drag, startPoint x: 249, startPoint y: 221, endPoint x: 252, endPoint y: 207, distance: 14.5
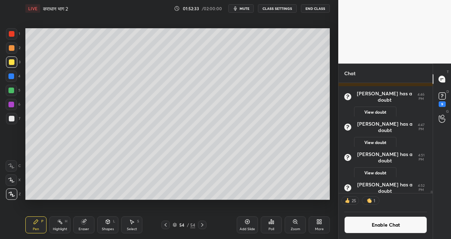
click at [249, 220] on icon at bounding box center [248, 222] width 6 height 6
click at [248, 219] on icon at bounding box center [248, 222] width 6 height 6
click at [247, 225] on div "Add Slide" at bounding box center [247, 224] width 21 height 17
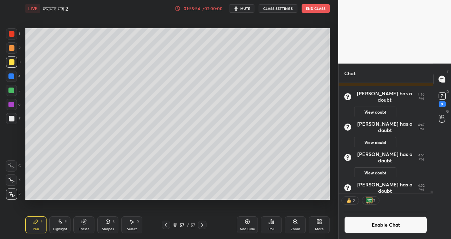
drag, startPoint x: 163, startPoint y: 224, endPoint x: 158, endPoint y: 209, distance: 15.7
click at [164, 224] on icon at bounding box center [166, 225] width 6 height 6
click at [205, 224] on div at bounding box center [202, 224] width 8 height 8
click at [441, 98] on rect at bounding box center [442, 96] width 7 height 7
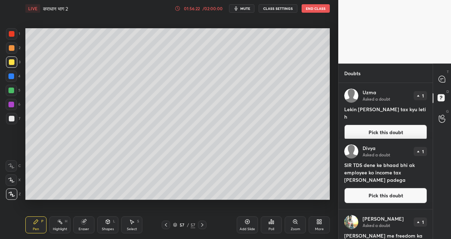
click at [377, 126] on button "Pick this doubt" at bounding box center [386, 133] width 83 height 16
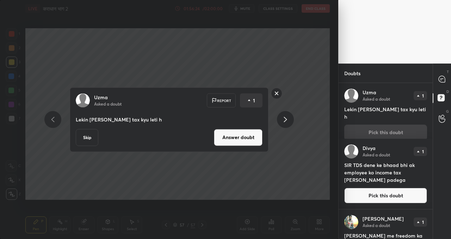
click at [245, 138] on button "Answer doubt" at bounding box center [238, 137] width 49 height 17
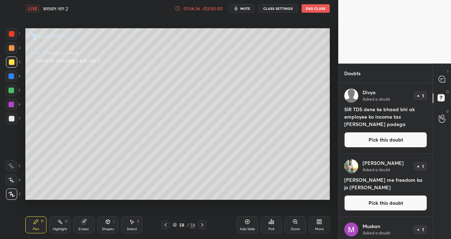
click at [360, 140] on button "Pick this doubt" at bounding box center [386, 140] width 83 height 16
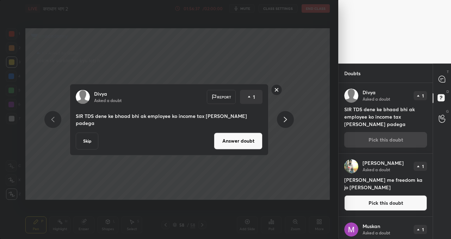
click at [251, 141] on button "Answer doubt" at bounding box center [238, 140] width 49 height 17
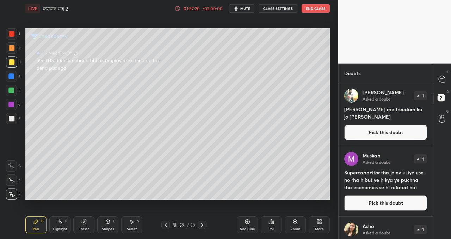
click at [366, 132] on button "Pick this doubt" at bounding box center [386, 133] width 83 height 16
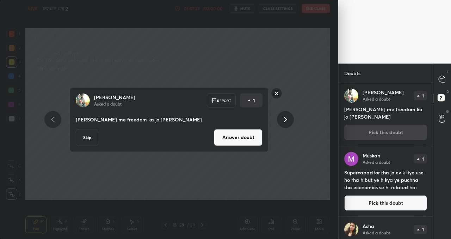
drag, startPoint x: 238, startPoint y: 139, endPoint x: 234, endPoint y: 140, distance: 3.9
click at [237, 140] on button "Answer doubt" at bounding box center [238, 137] width 49 height 17
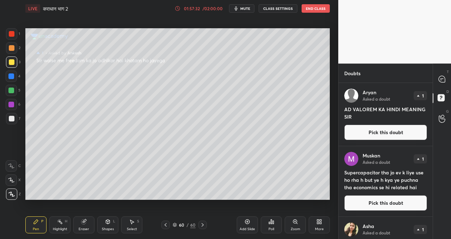
click at [369, 134] on button "Pick this doubt" at bounding box center [386, 133] width 83 height 16
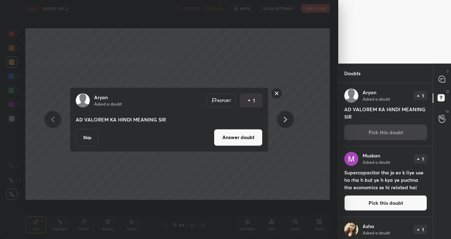
click at [240, 139] on button "Answer doubt" at bounding box center [238, 137] width 49 height 17
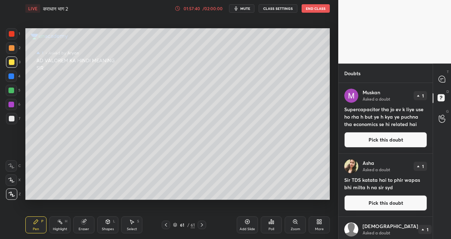
drag, startPoint x: 364, startPoint y: 144, endPoint x: 357, endPoint y: 144, distance: 6.7
click at [363, 144] on button "Pick this doubt" at bounding box center [386, 140] width 83 height 16
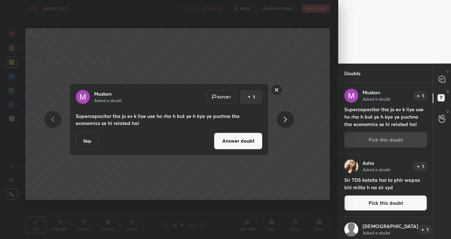
drag, startPoint x: 87, startPoint y: 143, endPoint x: 91, endPoint y: 145, distance: 4.3
click at [88, 143] on button "Skip" at bounding box center [87, 140] width 23 height 17
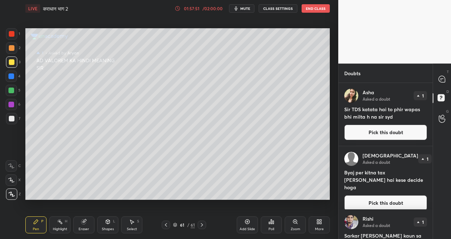
drag, startPoint x: 432, startPoint y: 144, endPoint x: 431, endPoint y: 156, distance: 12.5
click at [431, 158] on div "Doubts Enable Chat [PERSON_NAME] Asked a doubt 1 Sir TDS katata hai to phir wap…" at bounding box center [395, 150] width 113 height 175
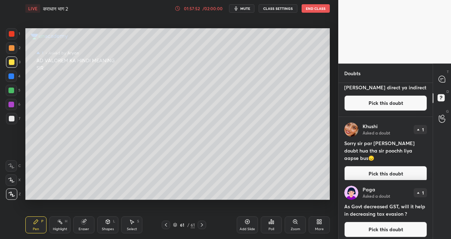
scroll to position [160, 0]
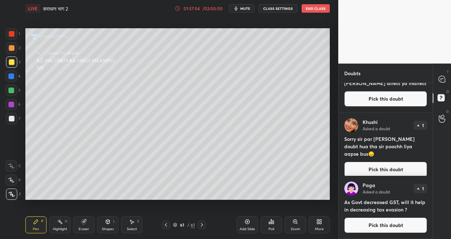
click at [376, 225] on button "Pick this doubt" at bounding box center [386, 225] width 83 height 16
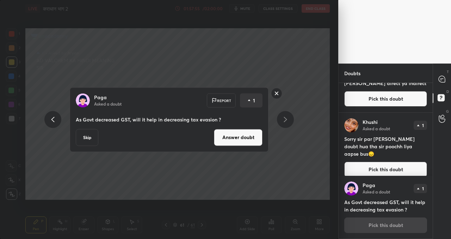
drag, startPoint x: 228, startPoint y: 138, endPoint x: 223, endPoint y: 139, distance: 5.5
click at [228, 137] on button "Answer doubt" at bounding box center [238, 137] width 49 height 17
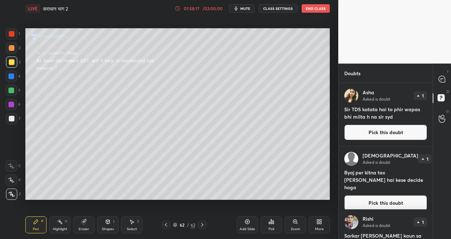
drag, startPoint x: 364, startPoint y: 132, endPoint x: 354, endPoint y: 133, distance: 9.9
click at [363, 133] on button "Pick this doubt" at bounding box center [386, 133] width 83 height 16
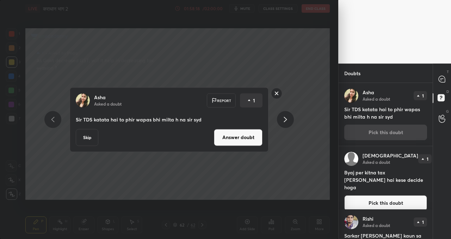
click at [232, 139] on button "Answer doubt" at bounding box center [238, 137] width 49 height 17
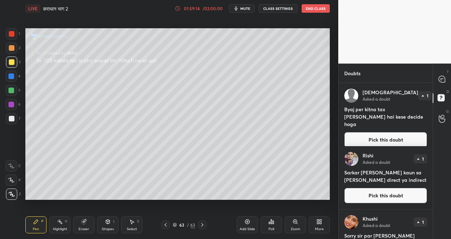
drag, startPoint x: 375, startPoint y: 134, endPoint x: 360, endPoint y: 137, distance: 14.3
click at [374, 135] on button "Pick this doubt" at bounding box center [386, 140] width 83 height 16
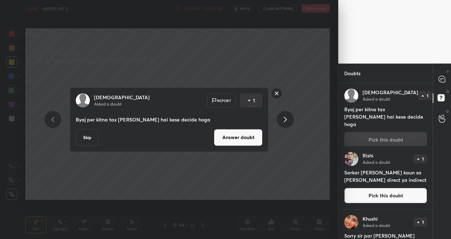
click at [237, 142] on button "Answer doubt" at bounding box center [238, 137] width 49 height 17
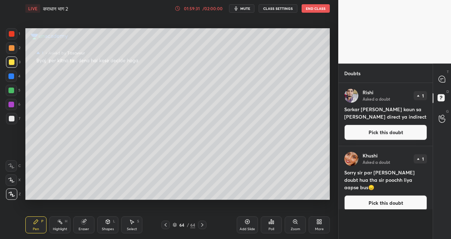
drag, startPoint x: 359, startPoint y: 132, endPoint x: 343, endPoint y: 130, distance: 16.3
click at [359, 132] on button "Pick this doubt" at bounding box center [386, 133] width 83 height 16
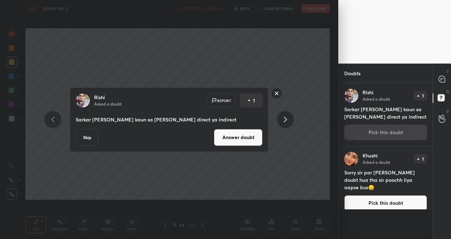
click at [225, 137] on button "Answer doubt" at bounding box center [238, 137] width 49 height 17
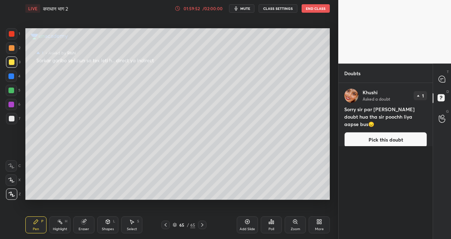
click at [370, 136] on button "Pick this doubt" at bounding box center [386, 140] width 83 height 16
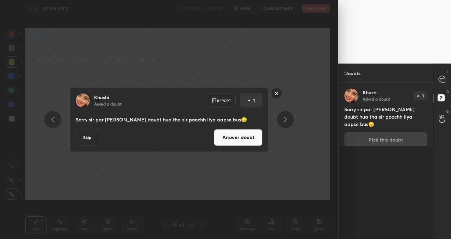
click at [87, 138] on button "Skip" at bounding box center [87, 137] width 23 height 17
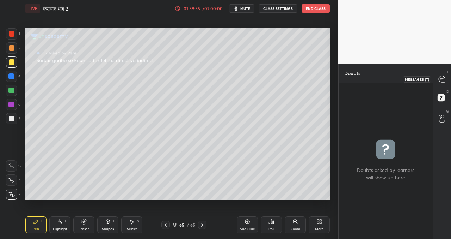
drag, startPoint x: 442, startPoint y: 81, endPoint x: 436, endPoint y: 79, distance: 5.5
click at [441, 81] on icon at bounding box center [442, 79] width 6 height 6
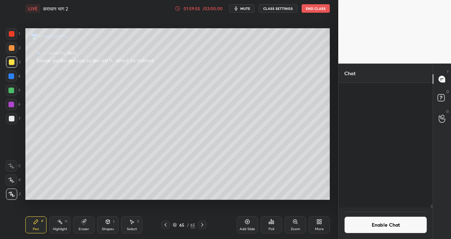
scroll to position [122, 92]
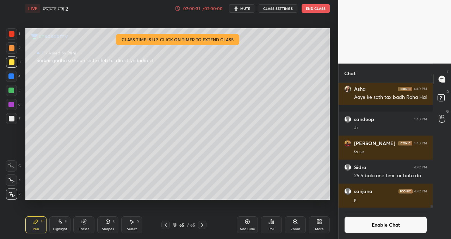
click at [271, 224] on div "Poll" at bounding box center [271, 224] width 21 height 17
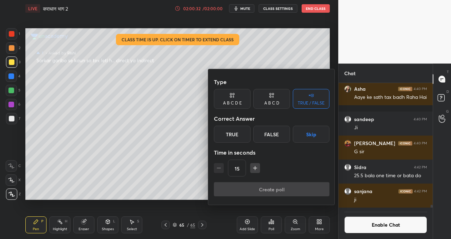
scroll to position [5278, 0]
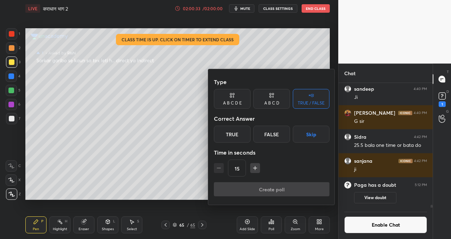
drag, startPoint x: 241, startPoint y: 134, endPoint x: 245, endPoint y: 145, distance: 11.6
click at [242, 134] on div "True" at bounding box center [232, 134] width 37 height 17
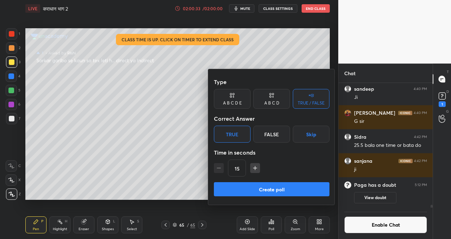
click at [272, 193] on button "Create poll" at bounding box center [272, 189] width 116 height 14
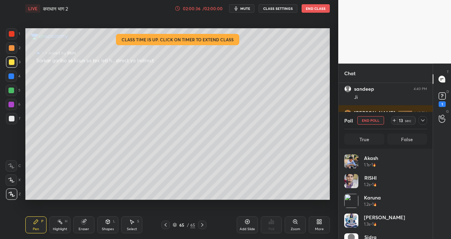
scroll to position [83, 81]
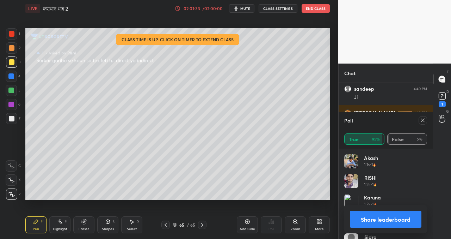
click at [319, 10] on button "End Class" at bounding box center [316, 8] width 28 height 8
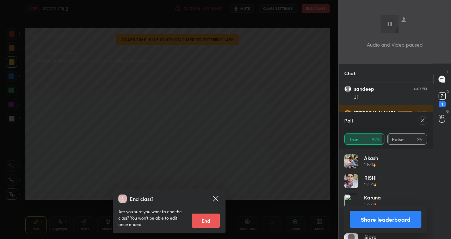
drag, startPoint x: 211, startPoint y: 218, endPoint x: 207, endPoint y: 220, distance: 5.1
click at [211, 218] on button "End" at bounding box center [206, 220] width 28 height 14
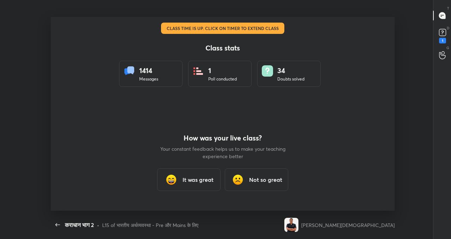
scroll to position [35079, 34831]
click at [201, 176] on h3 "It was great" at bounding box center [198, 179] width 31 height 8
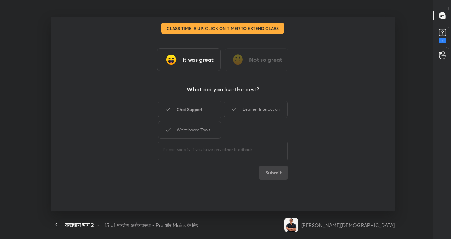
click at [202, 107] on div "Chat Support" at bounding box center [189, 110] width 63 height 18
click at [278, 103] on div "Learner Interaction" at bounding box center [255, 110] width 63 height 18
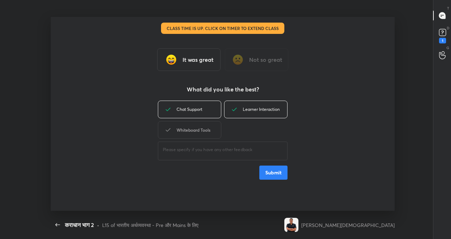
click at [207, 126] on div "Whiteboard Tools" at bounding box center [189, 130] width 63 height 18
drag, startPoint x: 265, startPoint y: 174, endPoint x: 263, endPoint y: 163, distance: 10.9
click at [266, 174] on button "Submit" at bounding box center [274, 172] width 28 height 14
